Goal: Navigation & Orientation: Find specific page/section

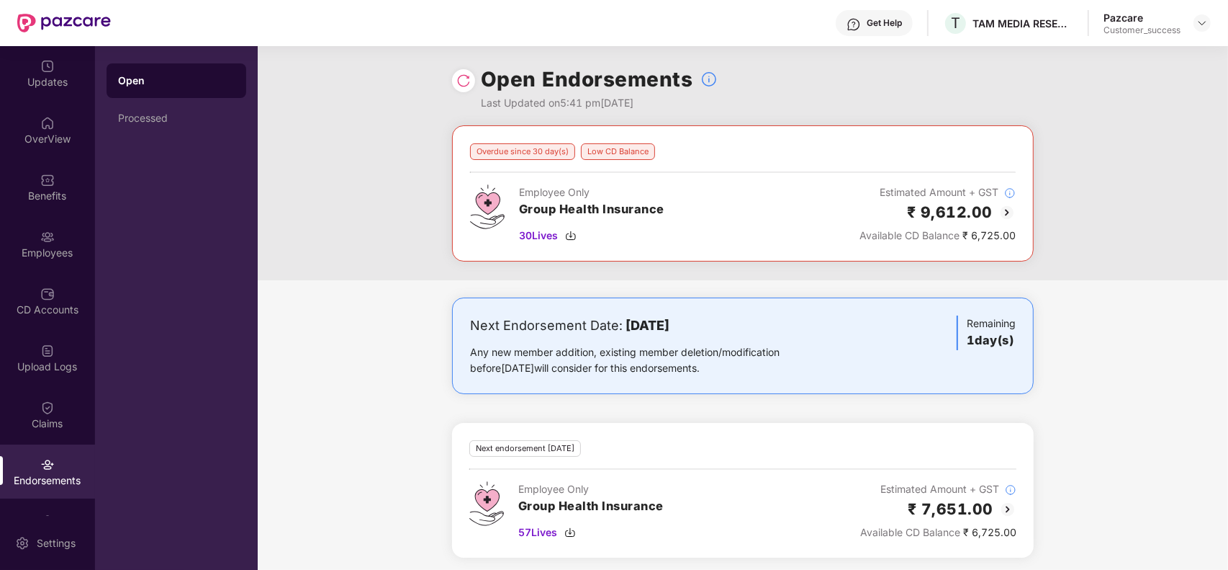
click at [462, 77] on img at bounding box center [463, 80] width 14 height 14
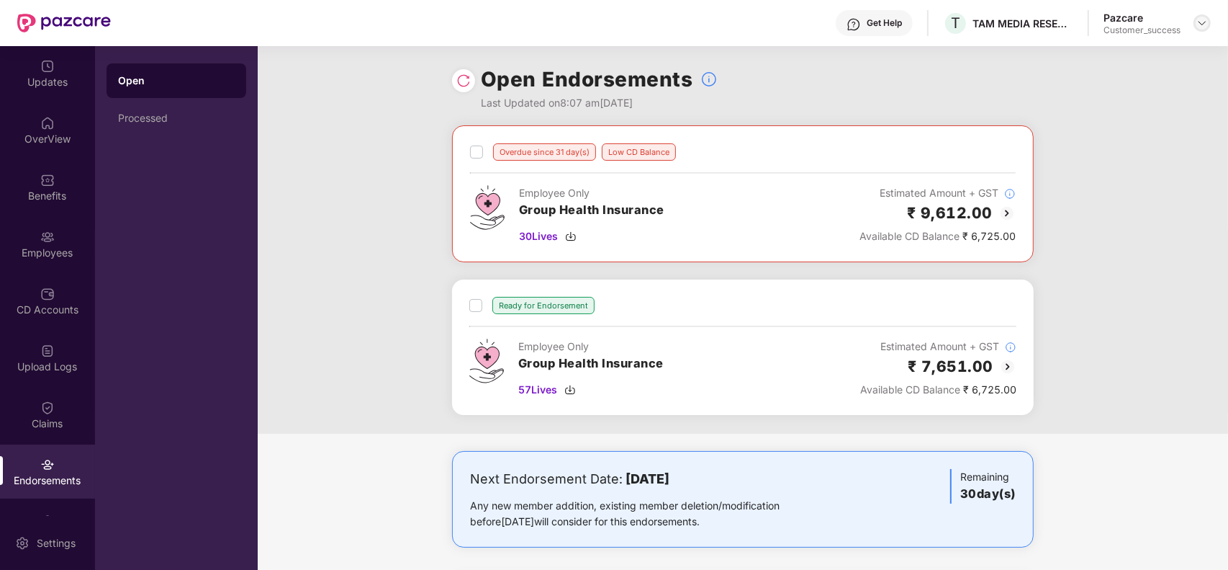
click at [1202, 22] on img at bounding box center [1203, 23] width 12 height 12
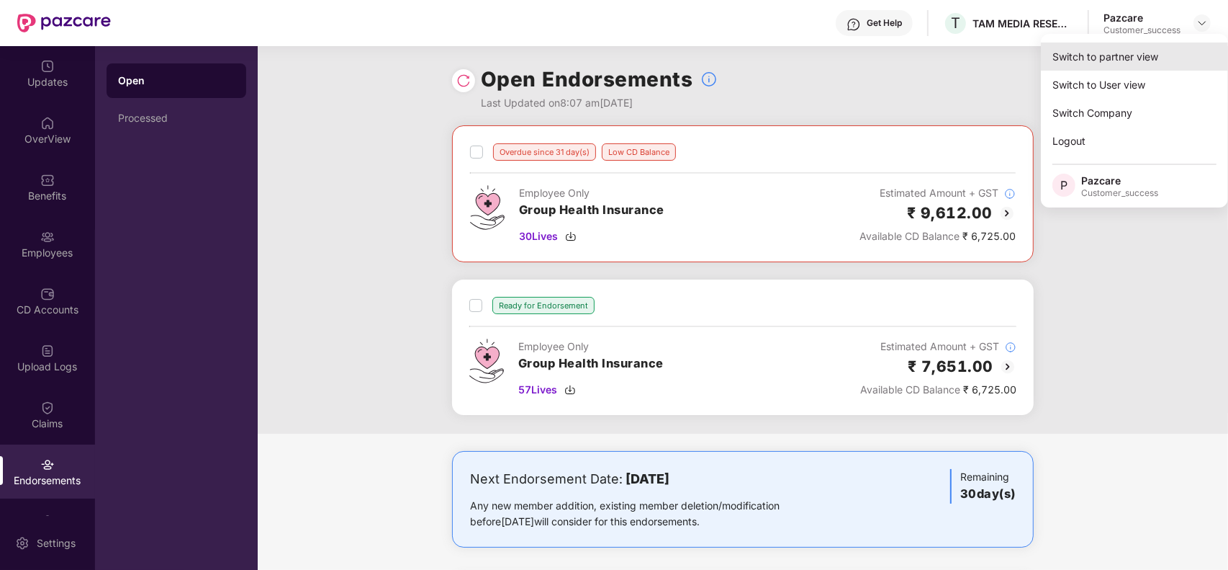
click at [1103, 61] on div "Switch to partner view" at bounding box center [1134, 56] width 187 height 28
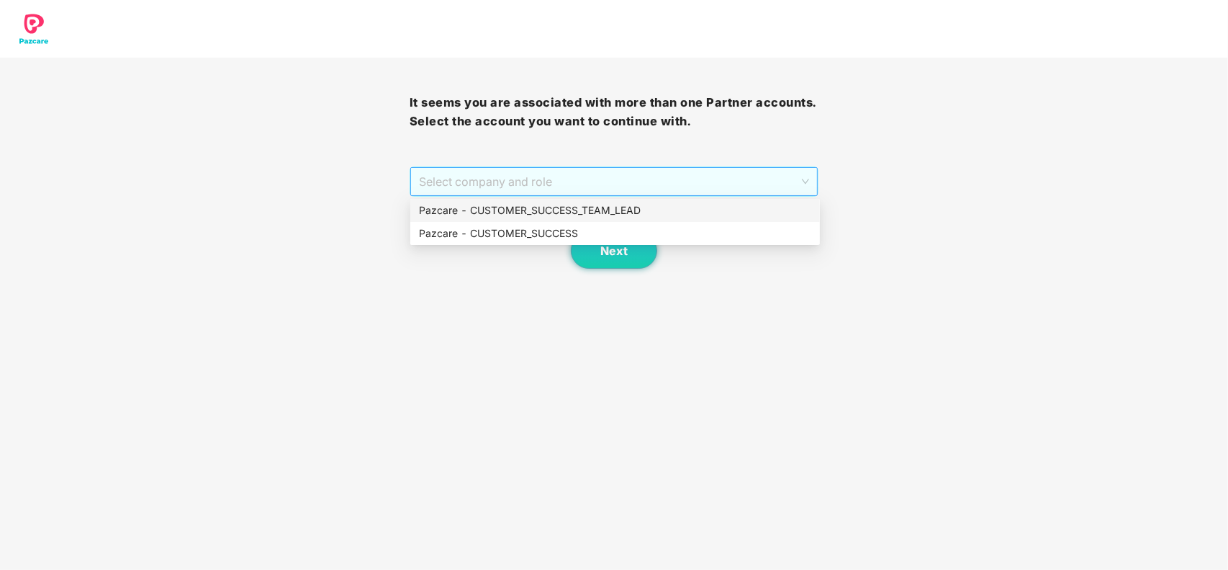
click at [554, 186] on span "Select company and role" at bounding box center [614, 181] width 391 height 27
click at [521, 236] on div "Pazcare - CUSTOMER_SUCCESS" at bounding box center [615, 233] width 392 height 16
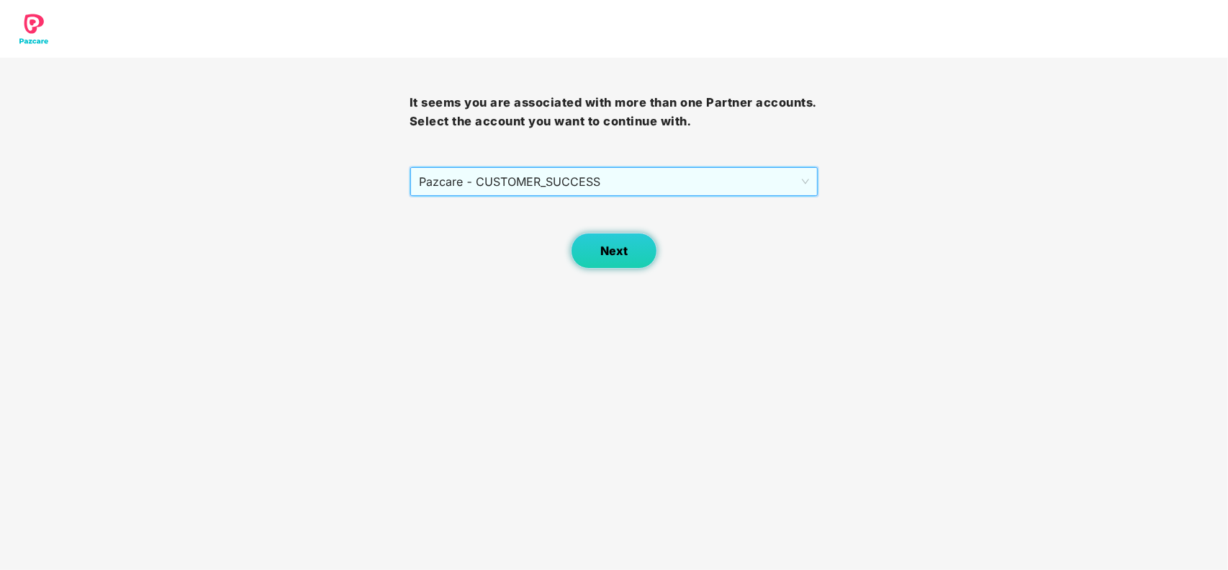
click at [611, 256] on span "Next" at bounding box center [613, 251] width 27 height 14
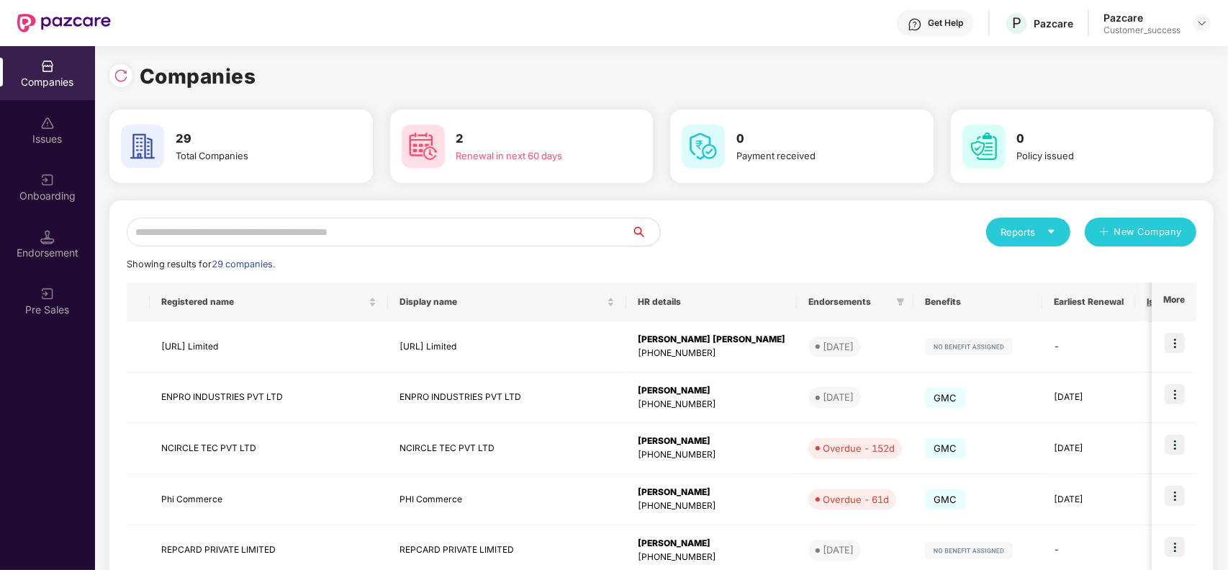
click at [371, 229] on input "text" at bounding box center [379, 231] width 505 height 29
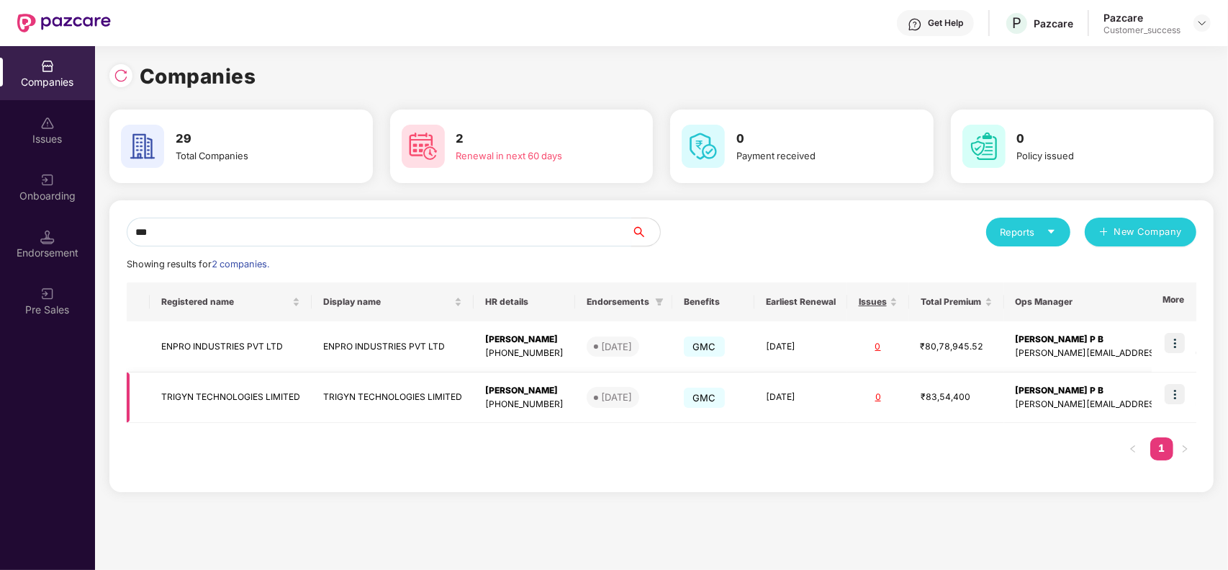
type input "***"
click at [1177, 395] on img at bounding box center [1175, 394] width 20 height 20
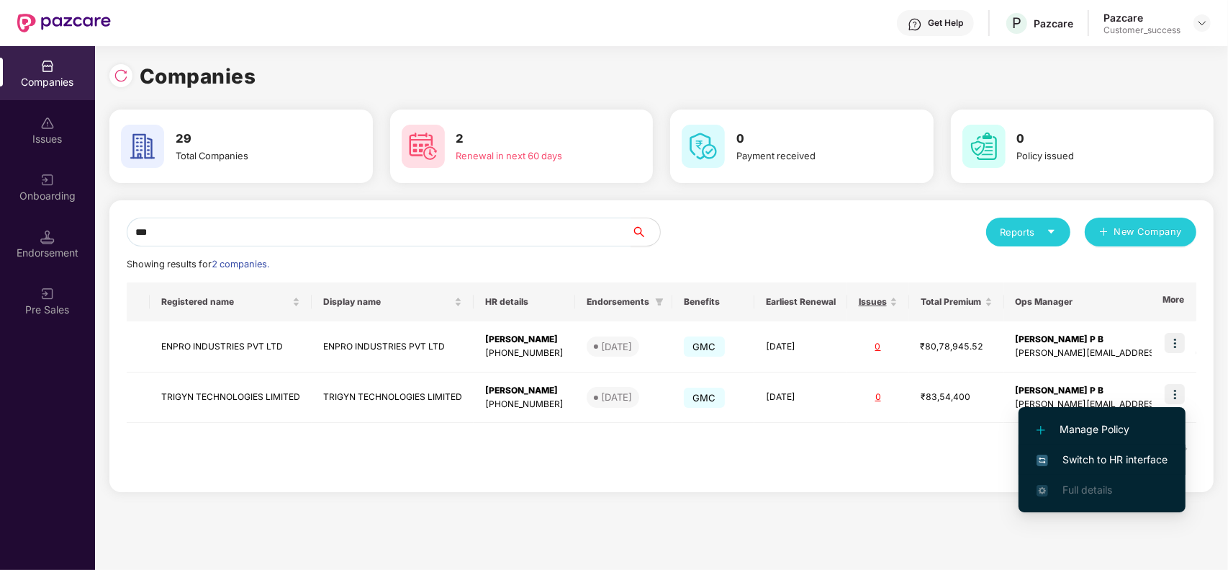
click at [1087, 455] on span "Switch to HR interface" at bounding box center [1102, 459] width 131 height 16
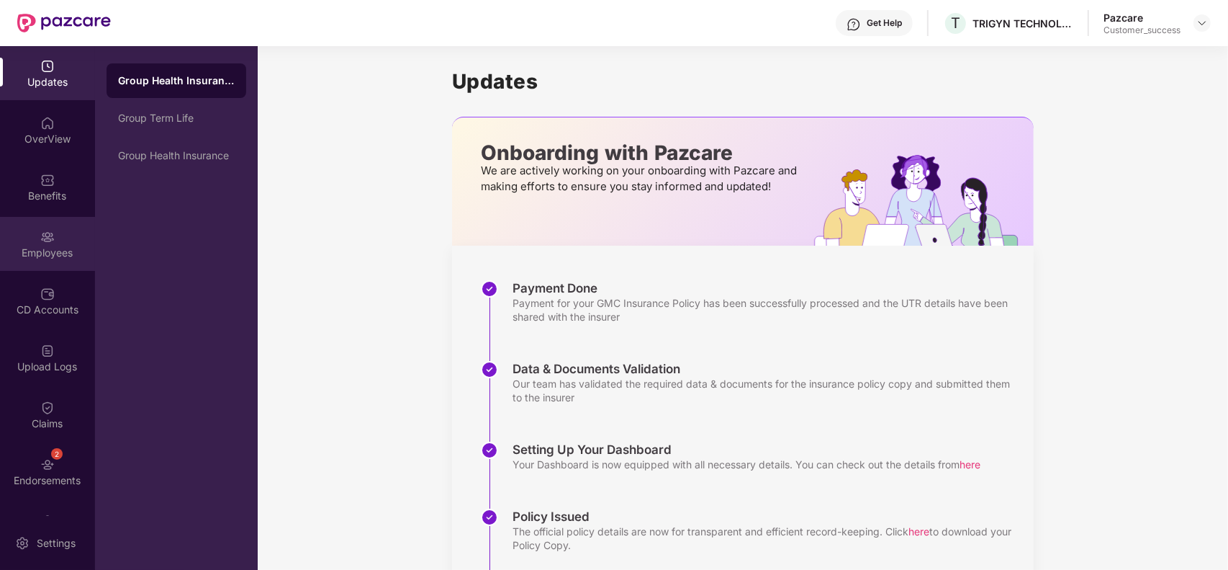
click at [53, 236] on div "Employees" at bounding box center [47, 244] width 95 height 54
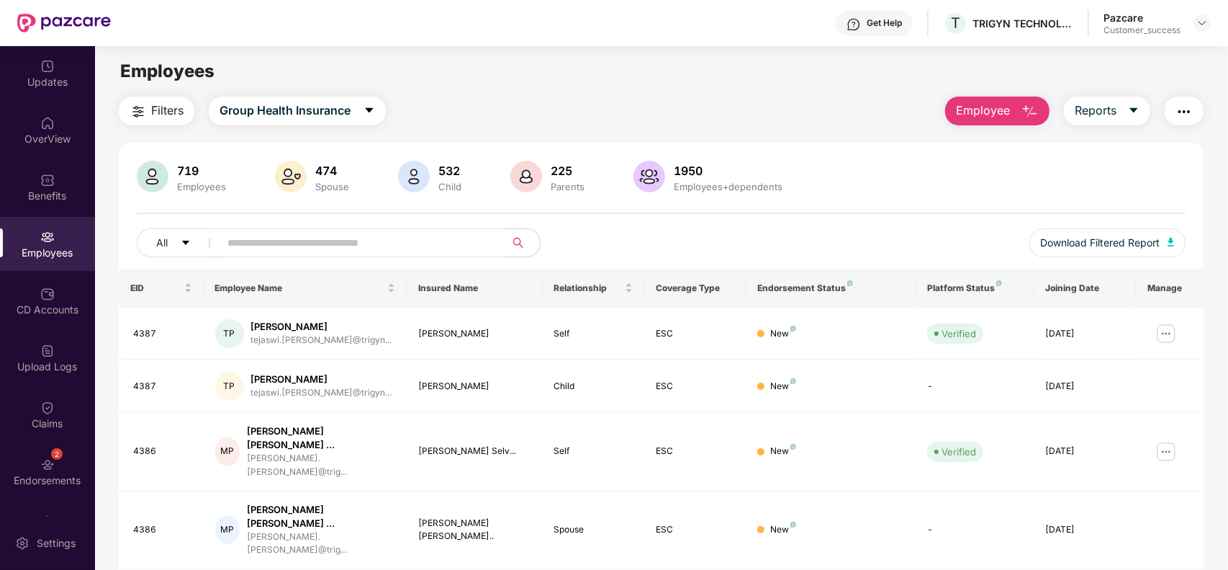
click at [317, 252] on input "text" at bounding box center [357, 243] width 258 height 22
paste input "****"
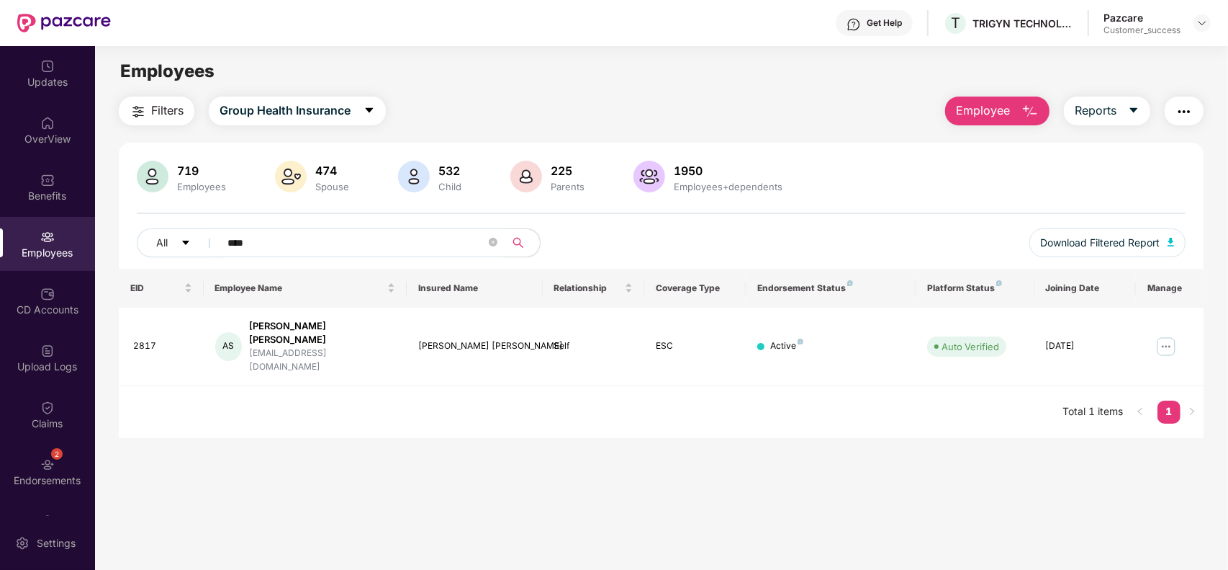
type input "****"
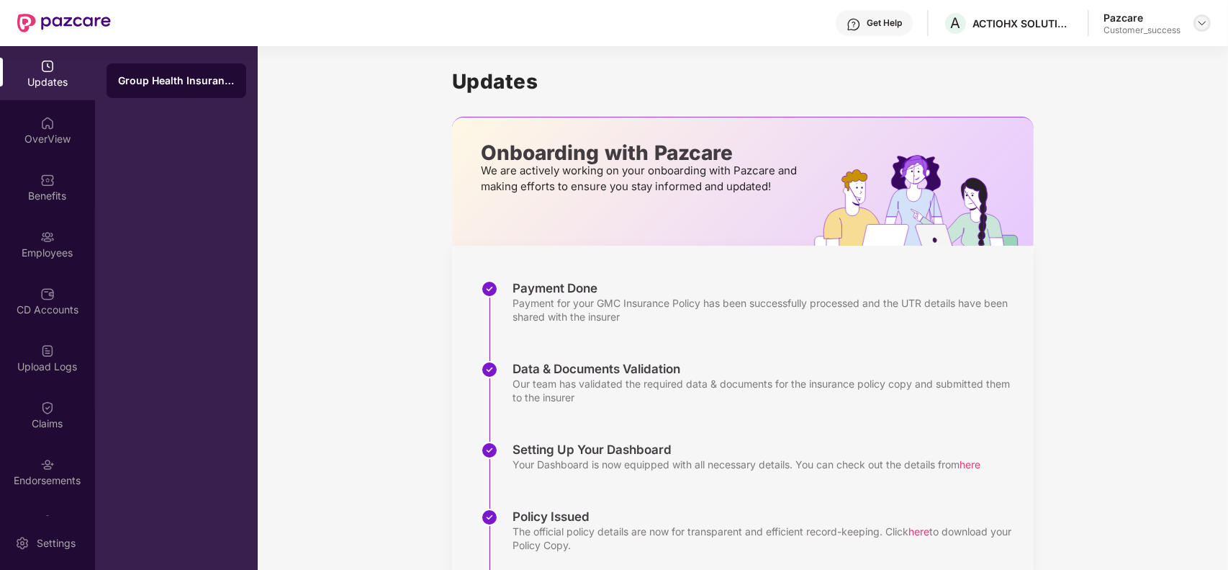
click at [1199, 25] on img at bounding box center [1203, 23] width 12 height 12
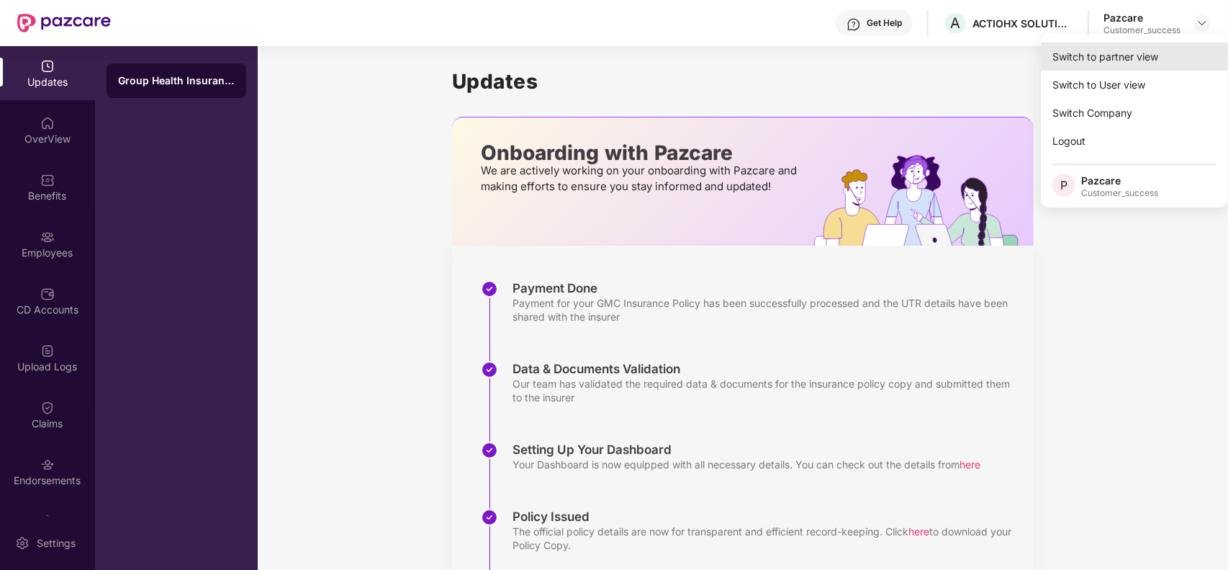
click at [1147, 47] on div "Switch to partner view" at bounding box center [1134, 56] width 187 height 28
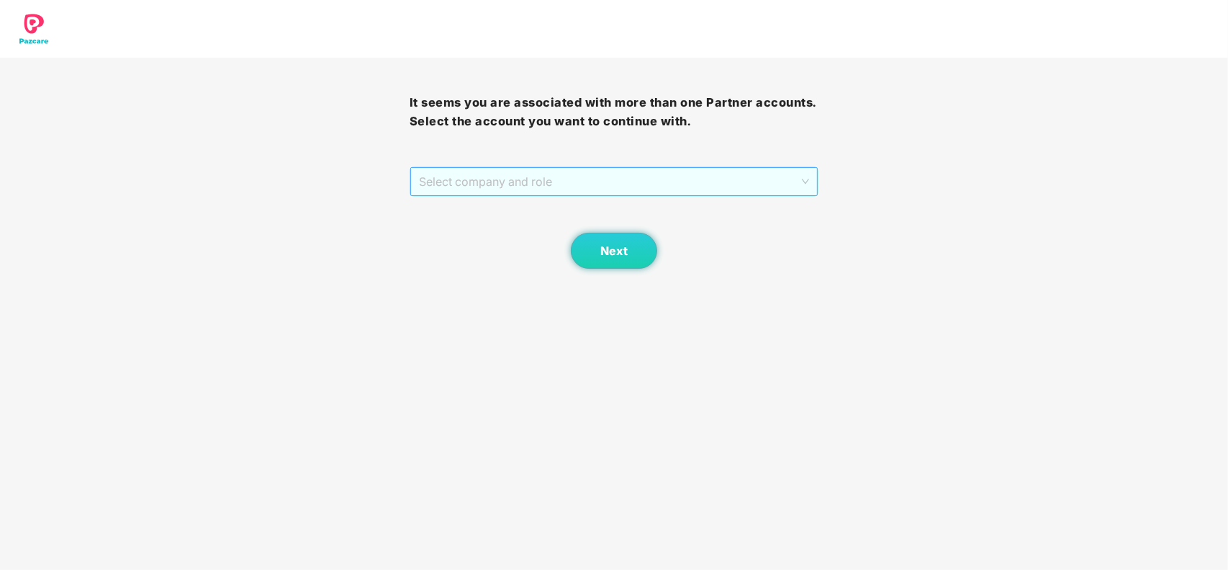
click at [636, 180] on span "Select company and role" at bounding box center [614, 181] width 391 height 27
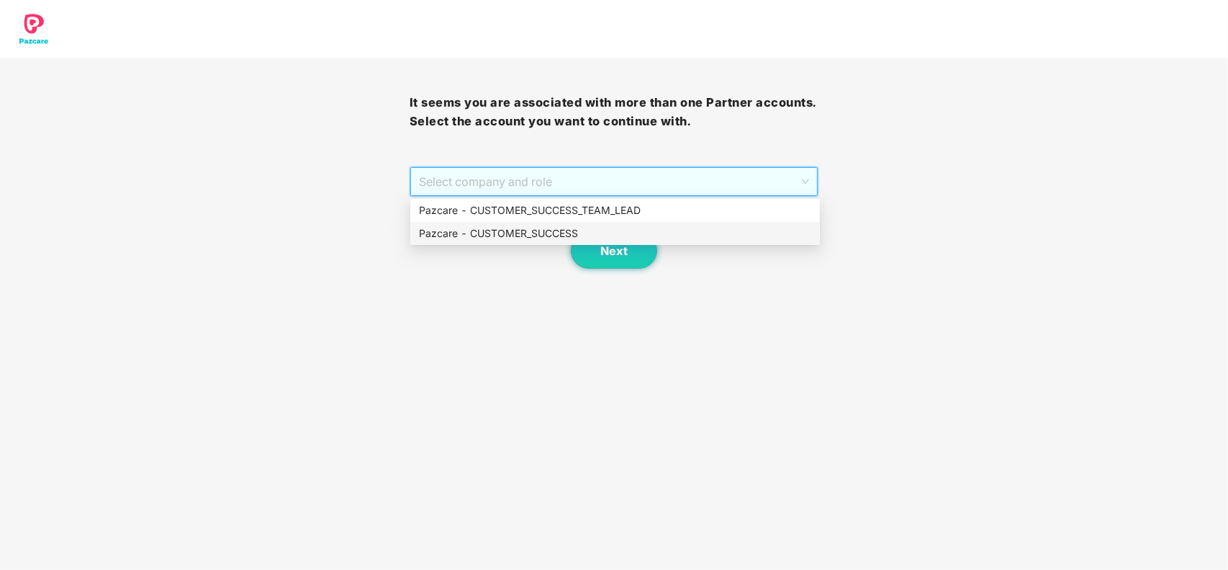
click at [546, 228] on div "Pazcare - CUSTOMER_SUCCESS" at bounding box center [615, 233] width 392 height 16
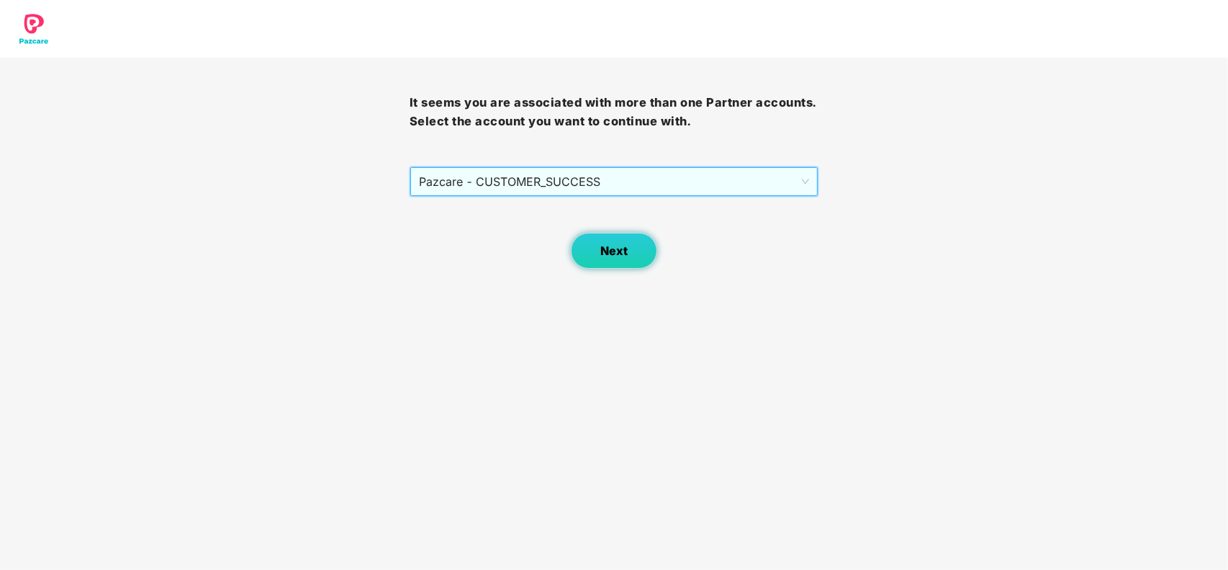
click at [620, 242] on button "Next" at bounding box center [614, 251] width 86 height 36
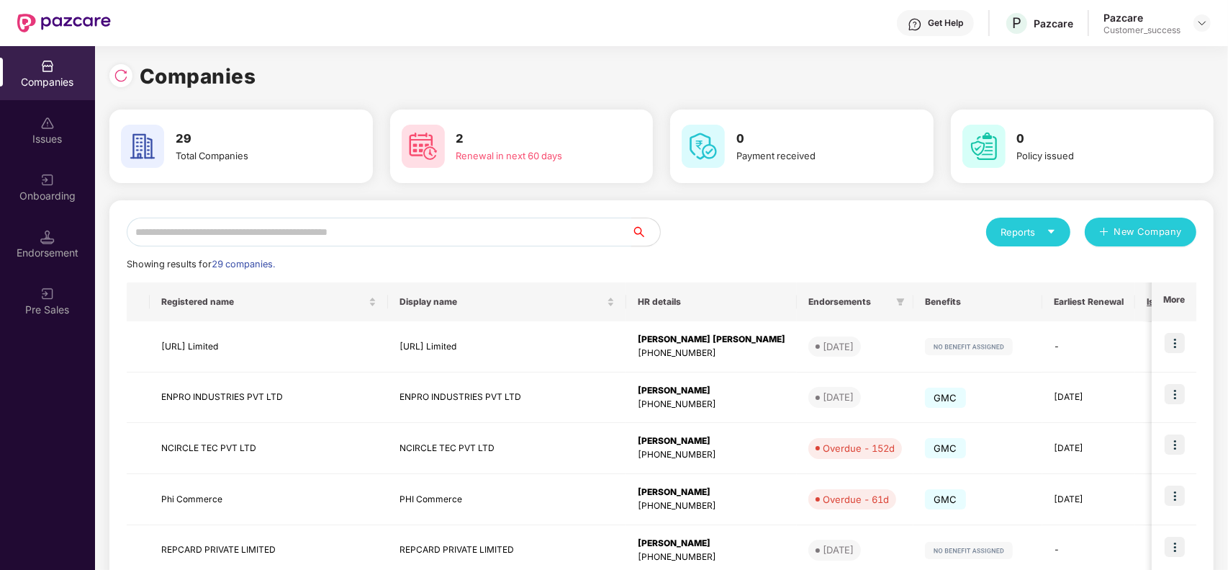
click at [351, 223] on input "text" at bounding box center [379, 231] width 505 height 29
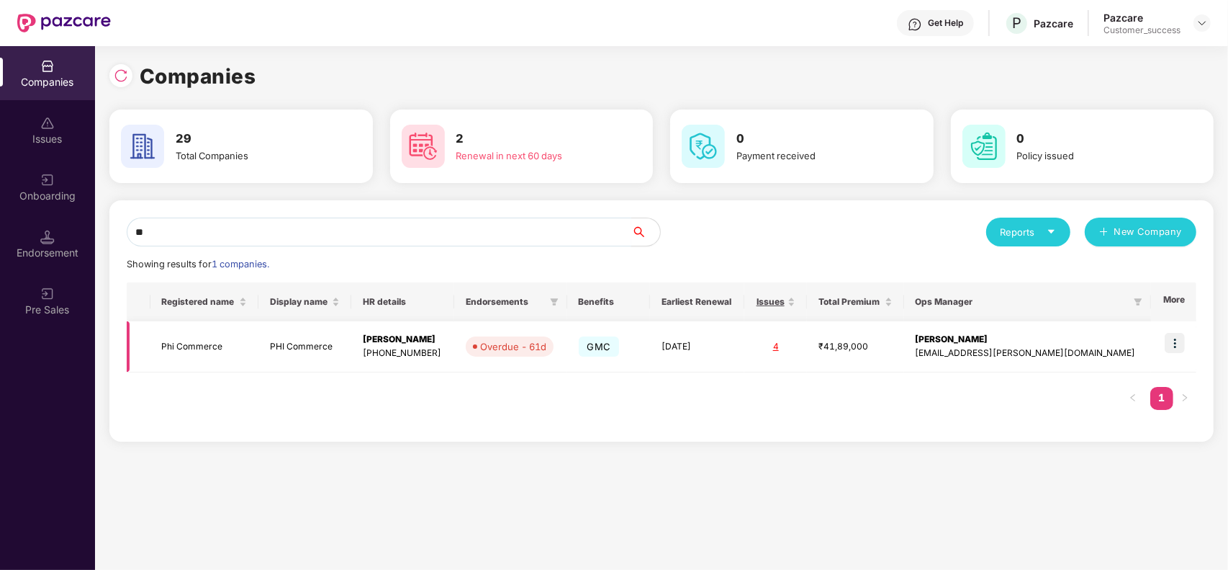
type input "**"
click at [1174, 346] on img at bounding box center [1175, 343] width 20 height 20
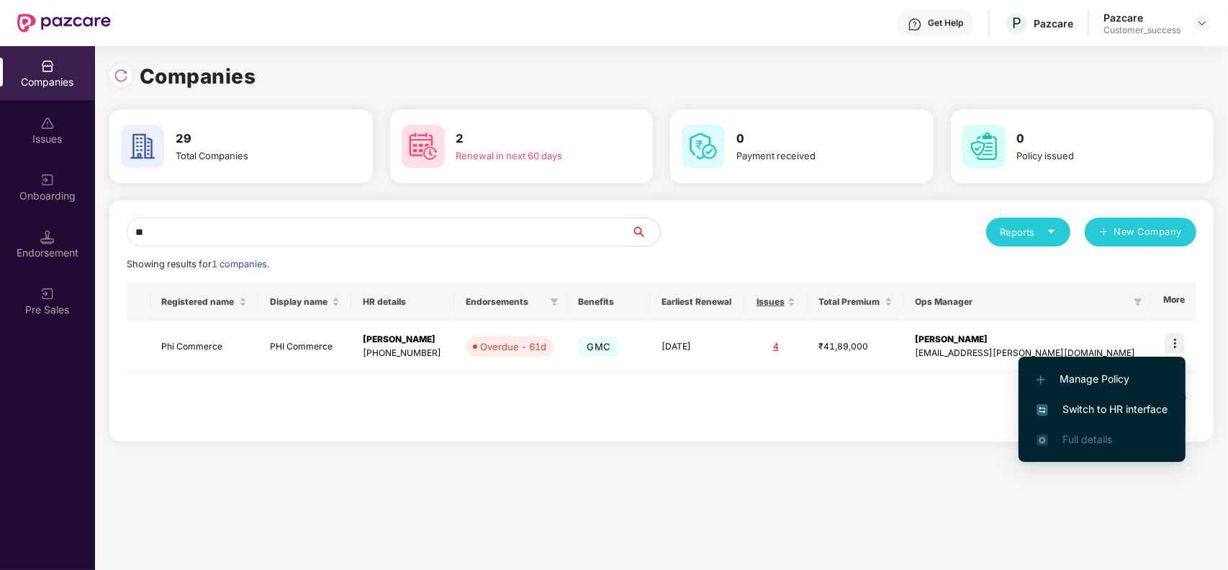
click at [1095, 405] on span "Switch to HR interface" at bounding box center [1102, 409] width 131 height 16
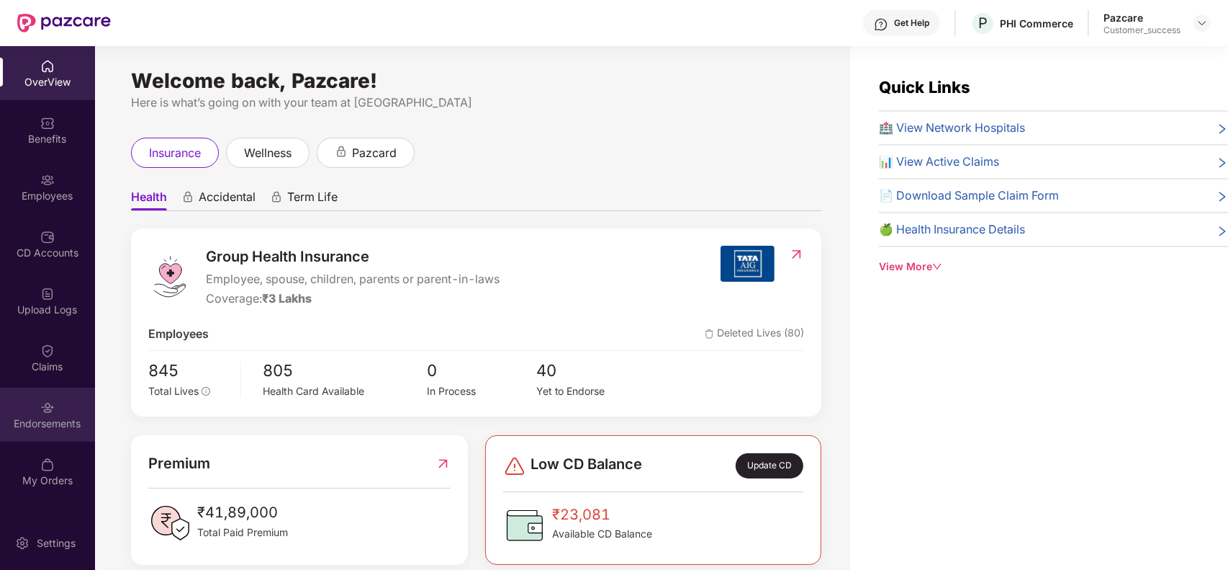
click at [58, 413] on div "Endorsements" at bounding box center [47, 414] width 95 height 54
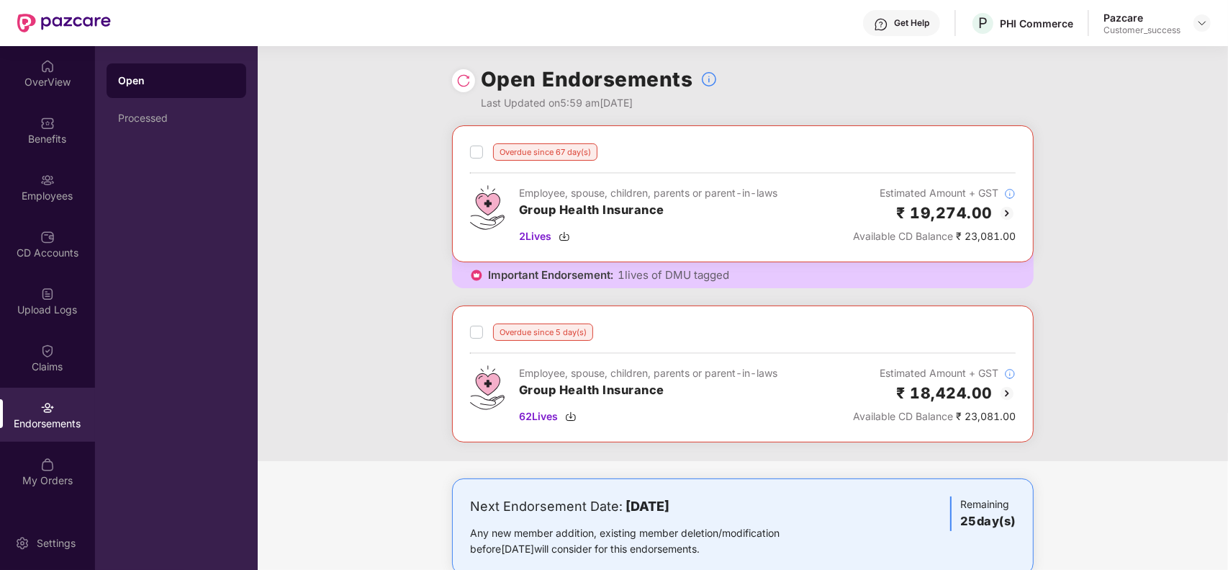
click at [463, 84] on img at bounding box center [463, 80] width 14 height 14
